Goal: Use online tool/utility

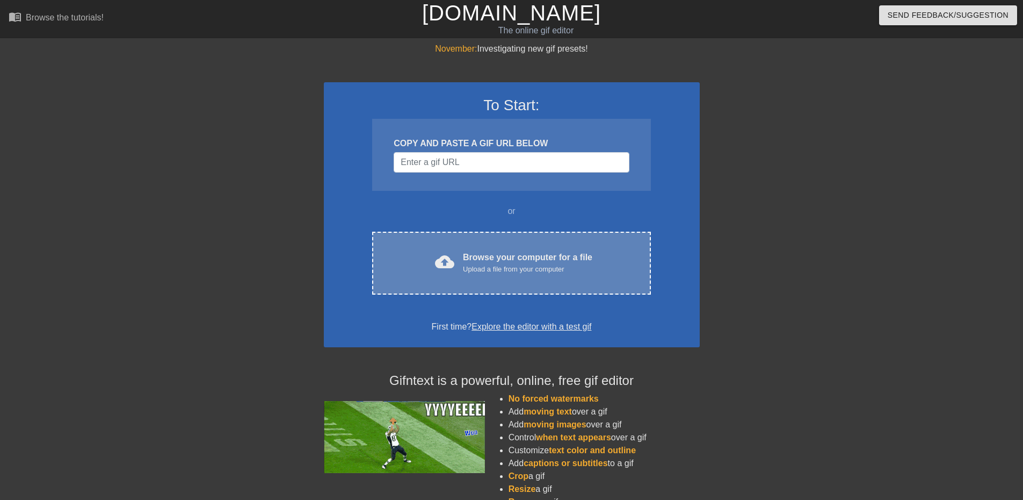
click at [486, 261] on div "Browse your computer for a file Upload a file from your computer" at bounding box center [527, 263] width 129 height 24
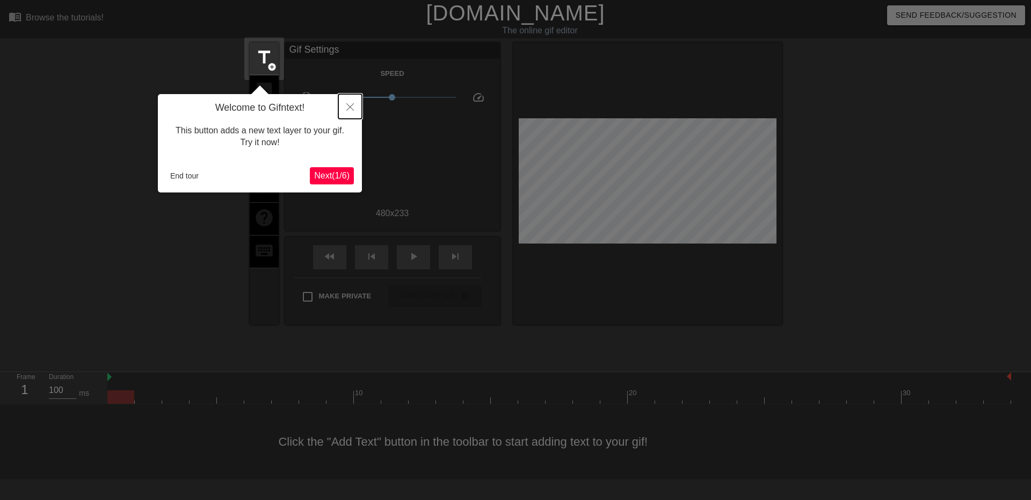
click at [351, 106] on icon "Close" at bounding box center [351, 107] width 8 height 8
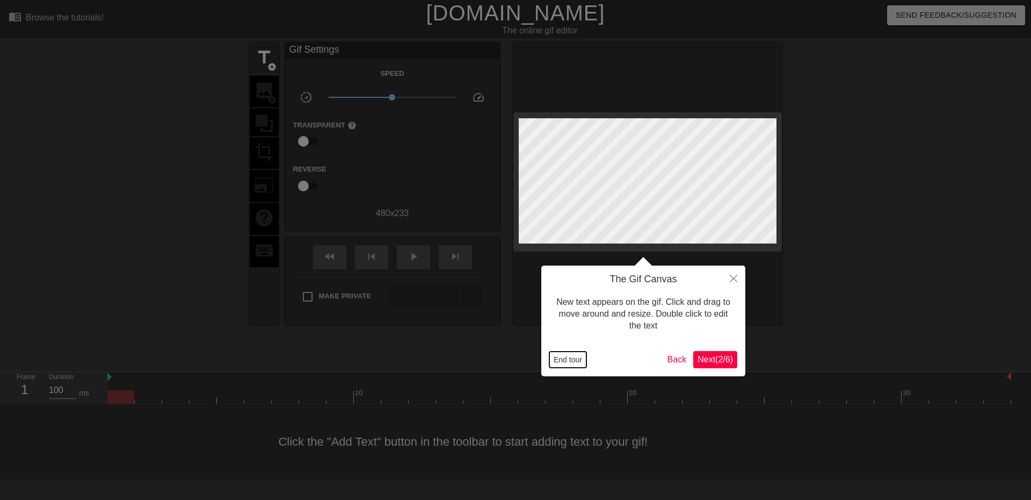
click at [559, 365] on button "End tour" at bounding box center [568, 359] width 37 height 16
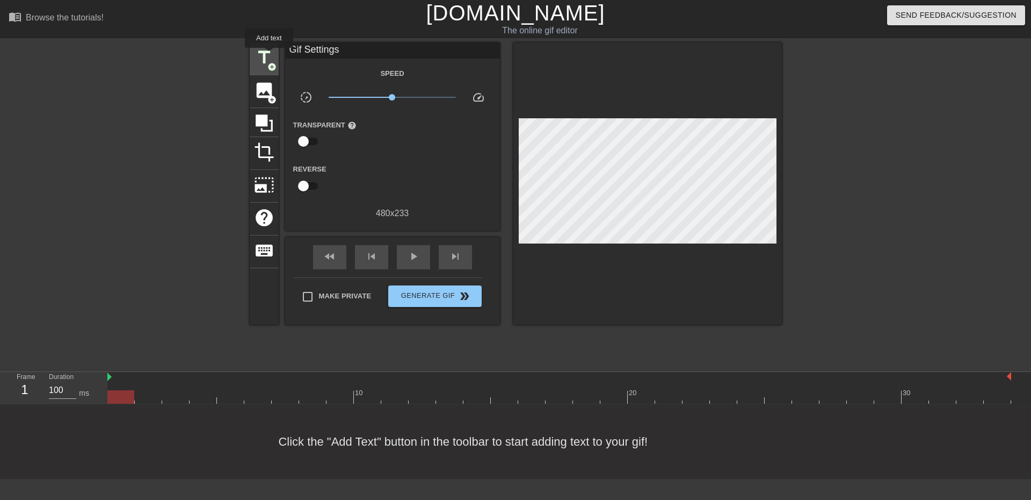
click at [269, 56] on span "title" at bounding box center [264, 57] width 20 height 20
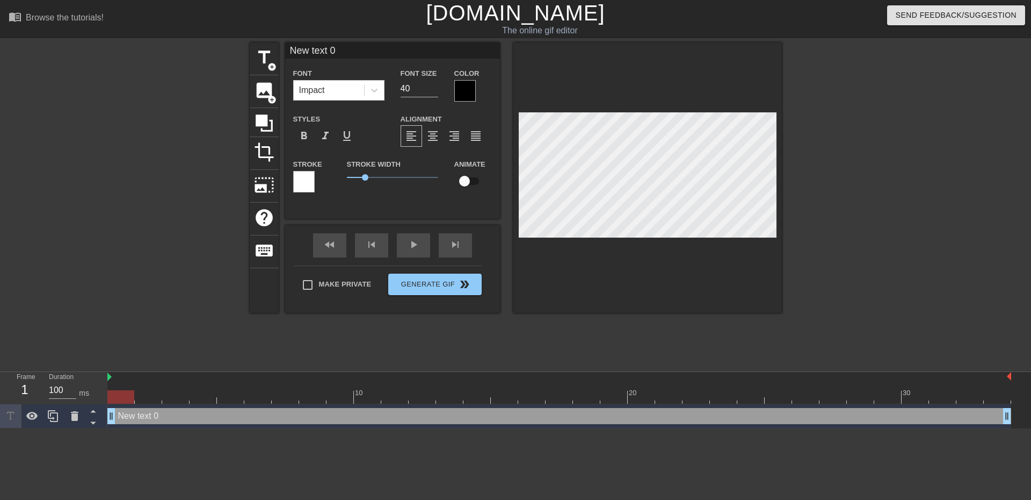
scroll to position [2, 3]
drag, startPoint x: 344, startPoint y: 54, endPoint x: 137, endPoint y: 30, distance: 208.8
click at [137, 30] on div "menu_book Browse the tutorials! [DOMAIN_NAME] The online gif editor Send Feedba…" at bounding box center [515, 214] width 1031 height 428
type input "[DATE]:"
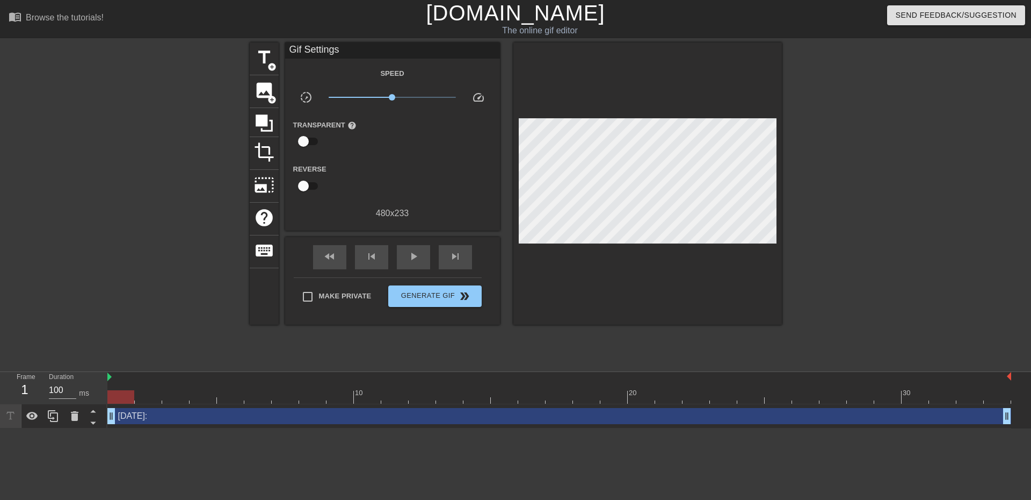
click at [908, 190] on div at bounding box center [875, 203] width 161 height 322
click at [920, 231] on div at bounding box center [875, 203] width 161 height 322
click at [413, 258] on span "play_arrow" at bounding box center [413, 256] width 13 height 13
click at [411, 290] on span "Generate Gif double_arrow" at bounding box center [435, 296] width 84 height 13
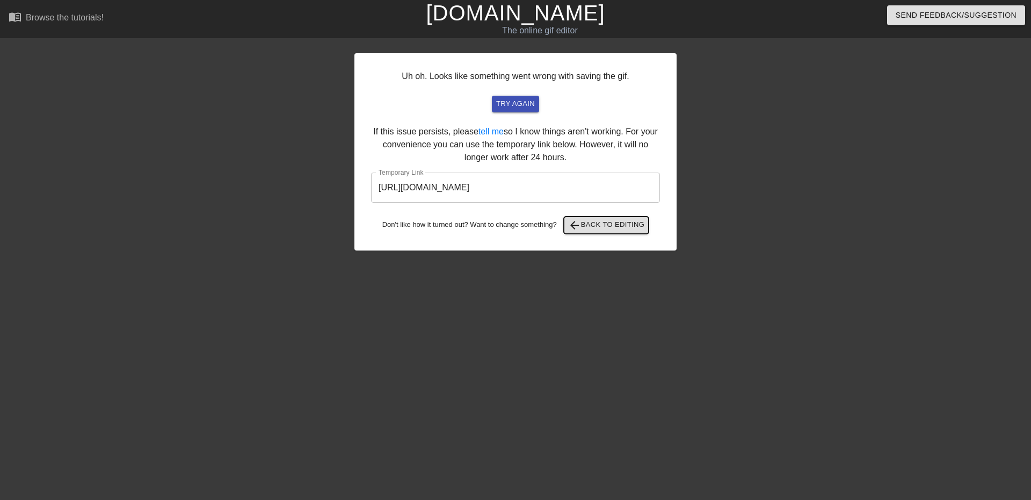
click at [601, 227] on span "arrow_back Back to Editing" at bounding box center [606, 225] width 77 height 13
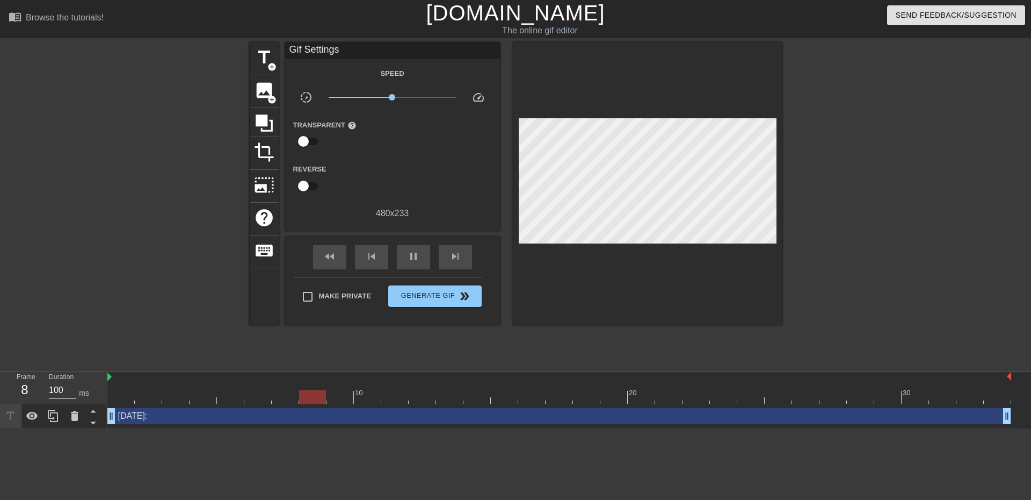
click at [194, 416] on div "[DATE]: drag_handle drag_handle" at bounding box center [559, 416] width 904 height 16
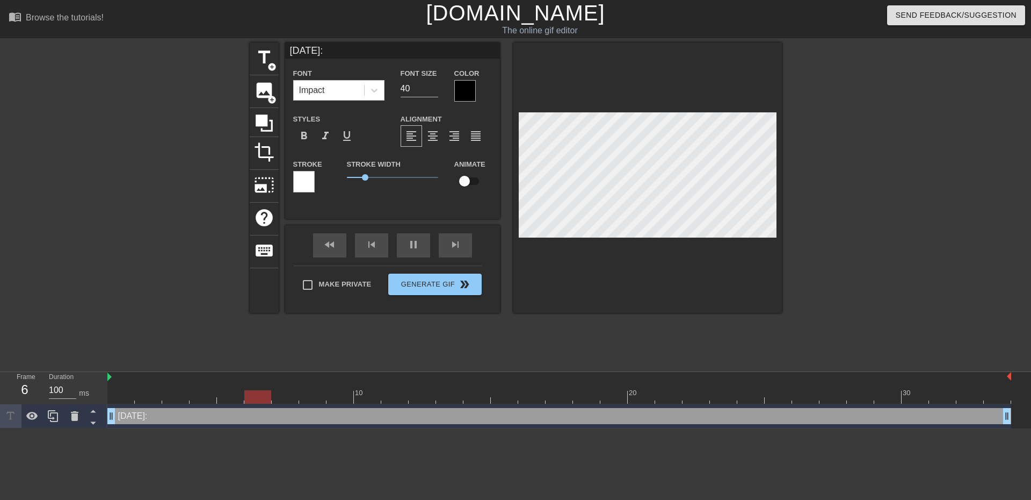
click at [315, 48] on input "[DATE]:" at bounding box center [392, 50] width 215 height 16
type input "[DATE] w/no new clients this week:"
click at [422, 91] on input "40" at bounding box center [420, 88] width 38 height 17
drag, startPoint x: 426, startPoint y: 92, endPoint x: 331, endPoint y: 91, distance: 94.6
click at [331, 91] on div "Font Impact Font Size 40 Color" at bounding box center [392, 84] width 215 height 35
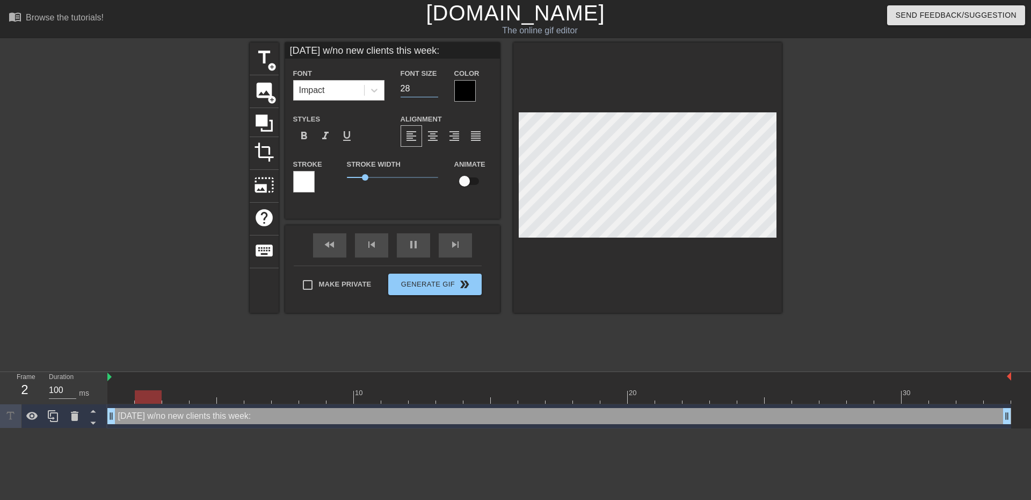
drag, startPoint x: 410, startPoint y: 89, endPoint x: 388, endPoint y: 89, distance: 22.0
click at [388, 89] on div "Font Impact Font Size 28 Color" at bounding box center [392, 84] width 215 height 35
type input "32"
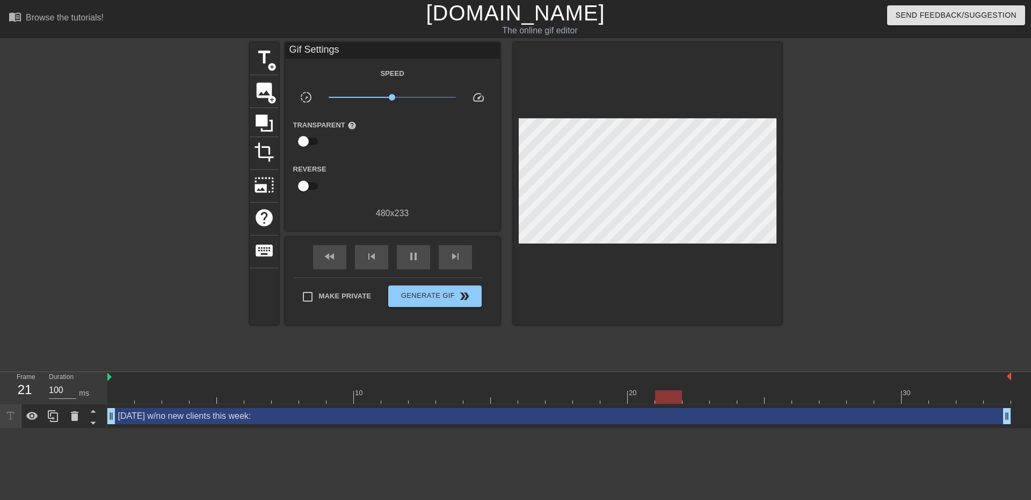
click at [889, 236] on div at bounding box center [875, 203] width 161 height 322
click at [448, 293] on span "Generate Gif double_arrow" at bounding box center [435, 296] width 84 height 13
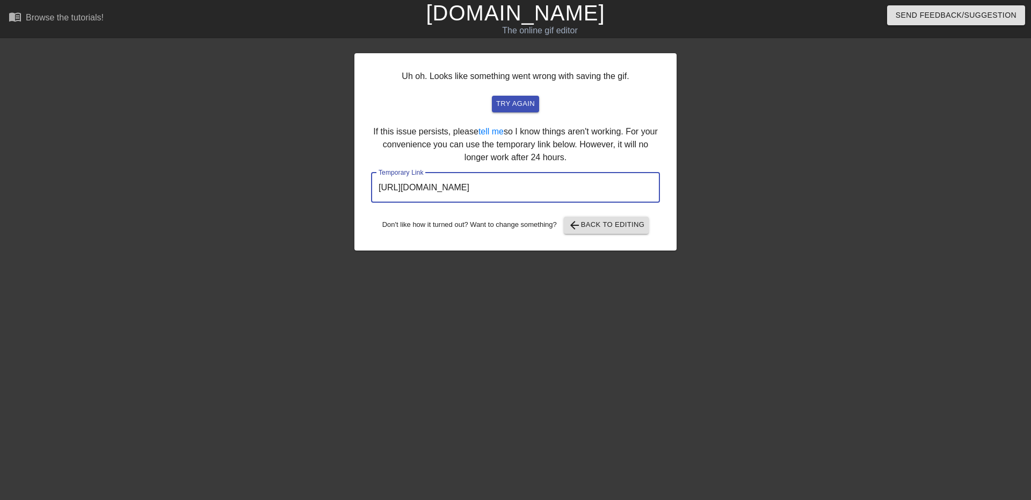
drag, startPoint x: 613, startPoint y: 184, endPoint x: 187, endPoint y: 151, distance: 426.7
click at [187, 151] on div "Uh oh. Looks like something went wrong with saving the gif. try again If this i…" at bounding box center [515, 203] width 1031 height 322
